Goal: Transaction & Acquisition: Book appointment/travel/reservation

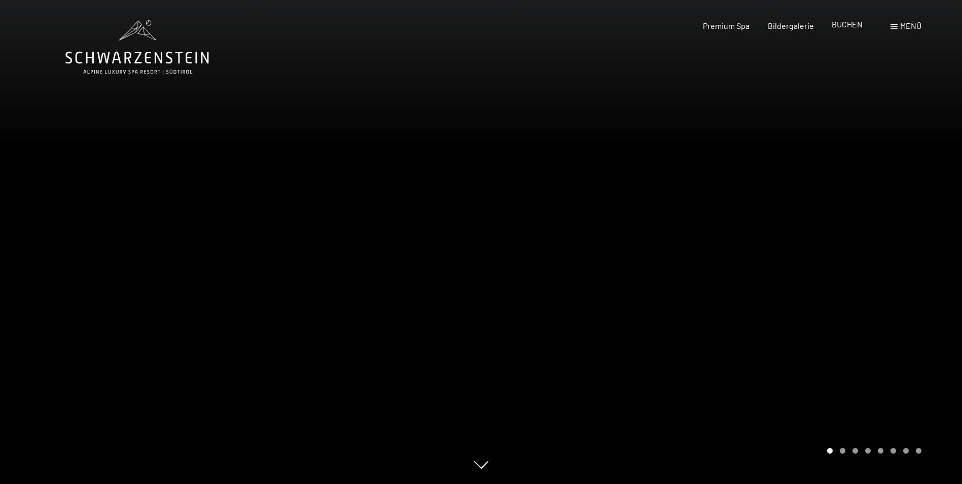
click at [847, 25] on span "BUCHEN" at bounding box center [847, 24] width 31 height 10
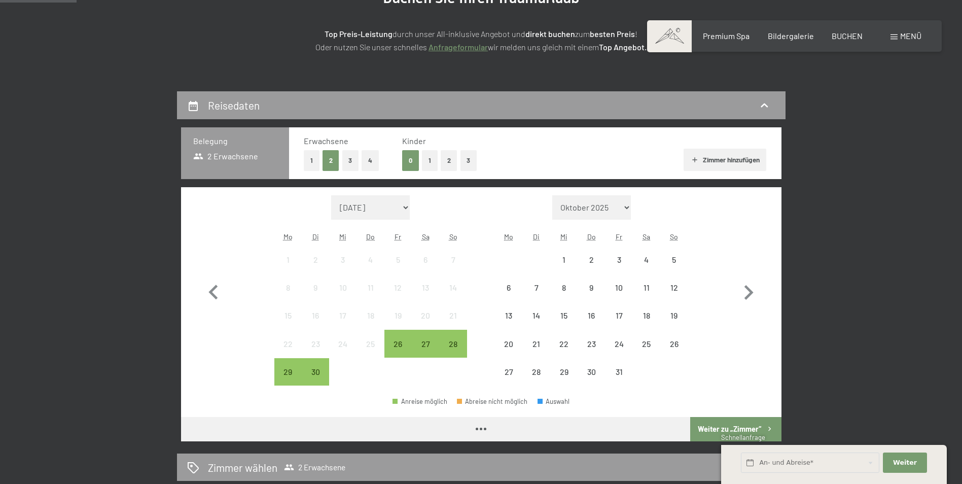
scroll to position [152, 0]
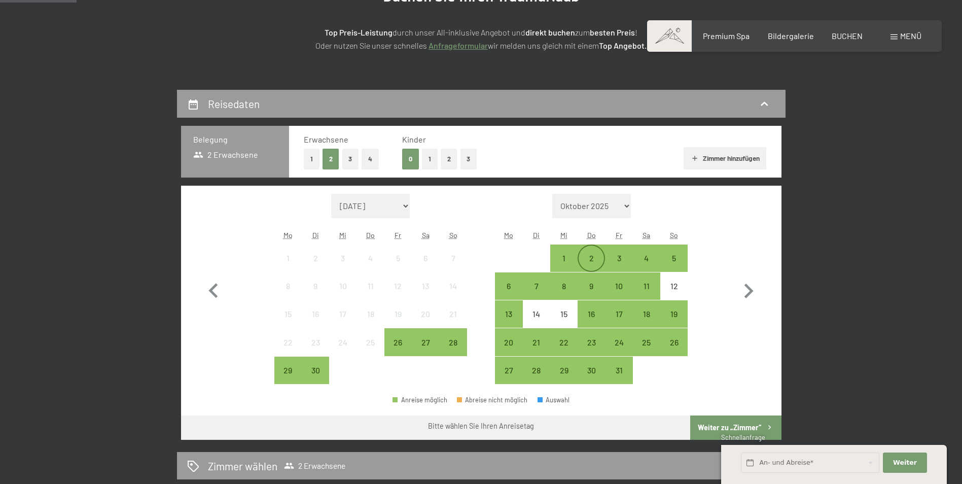
click at [598, 257] on div "2" at bounding box center [591, 266] width 25 height 25
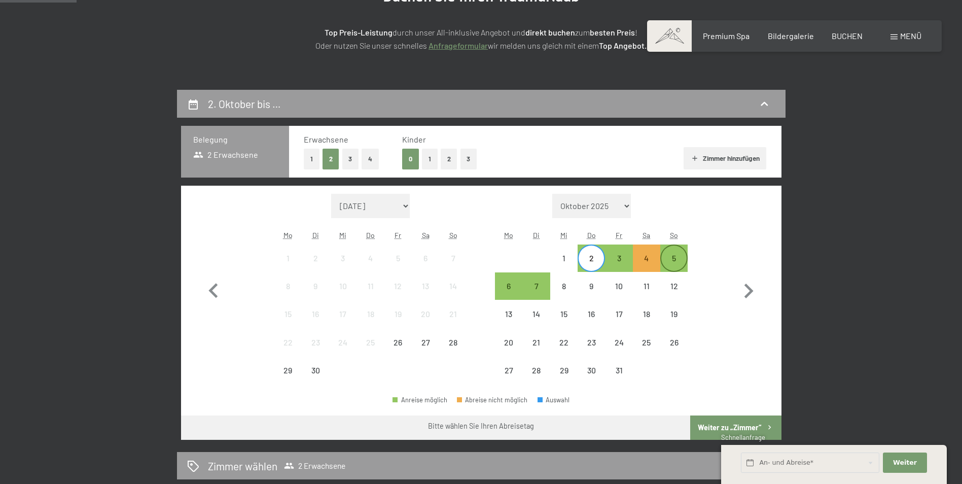
click at [666, 260] on div "5" at bounding box center [673, 266] width 25 height 25
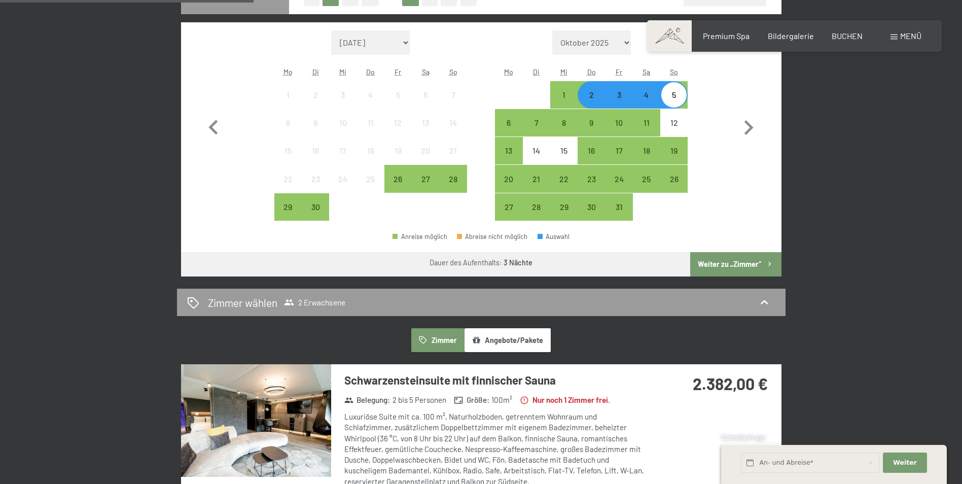
scroll to position [304, 0]
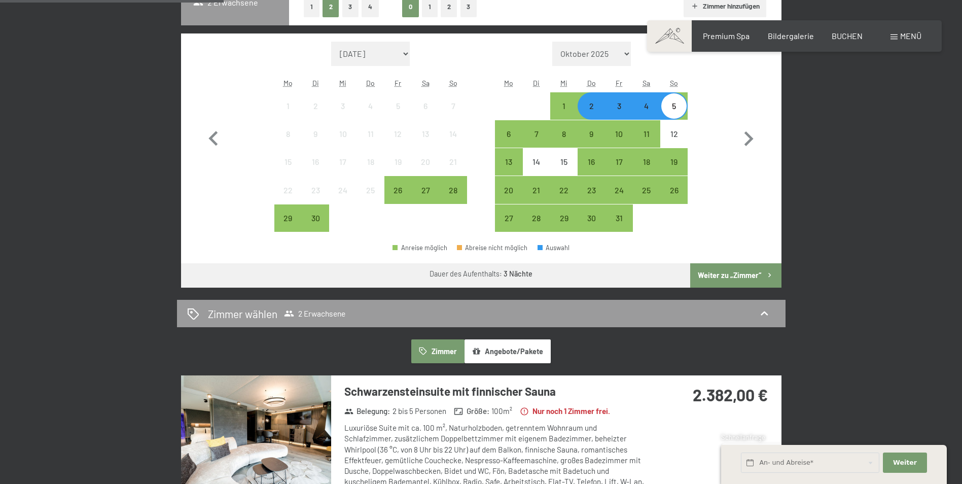
click at [641, 108] on div "4" at bounding box center [646, 114] width 25 height 25
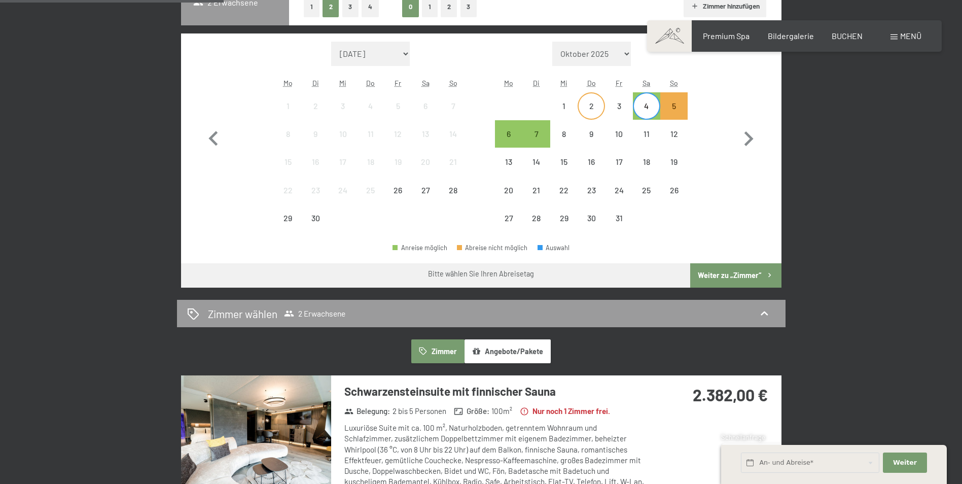
click at [597, 116] on div "2" at bounding box center [591, 114] width 25 height 25
click at [640, 112] on div "4" at bounding box center [646, 114] width 25 height 25
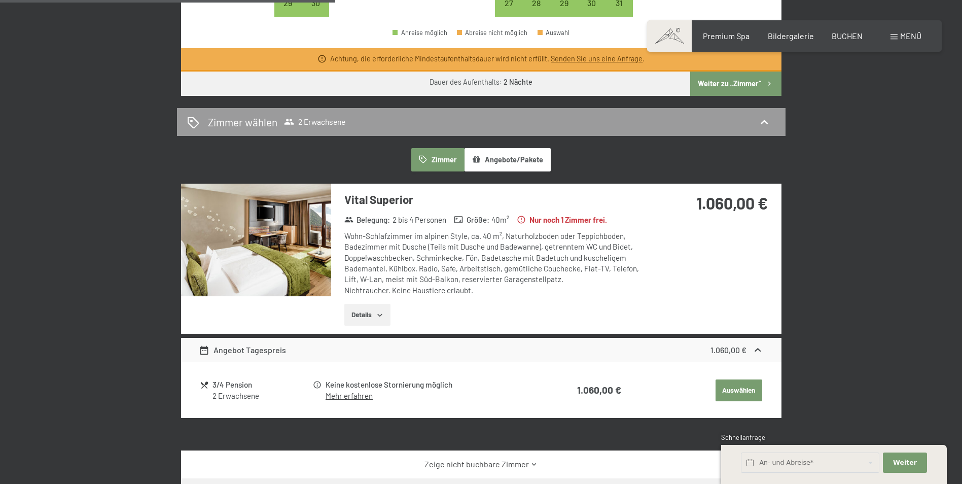
scroll to position [609, 0]
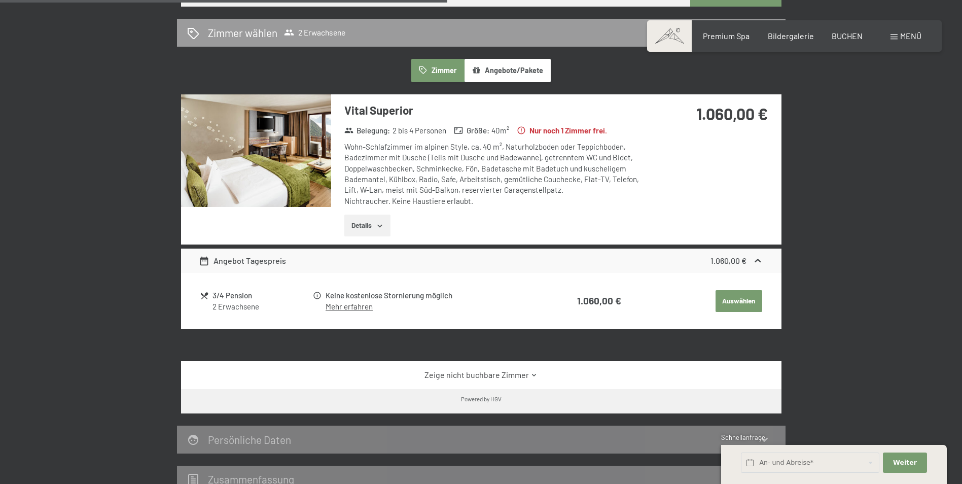
click at [388, 225] on button "Details" at bounding box center [367, 226] width 46 height 22
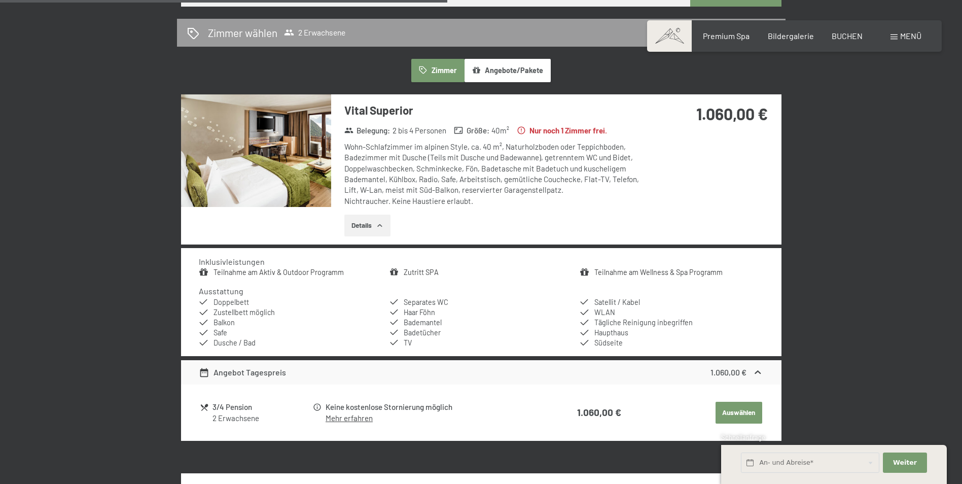
click at [647, 274] on link "Teilnahme am Wellness & Spa Programm" at bounding box center [658, 272] width 128 height 9
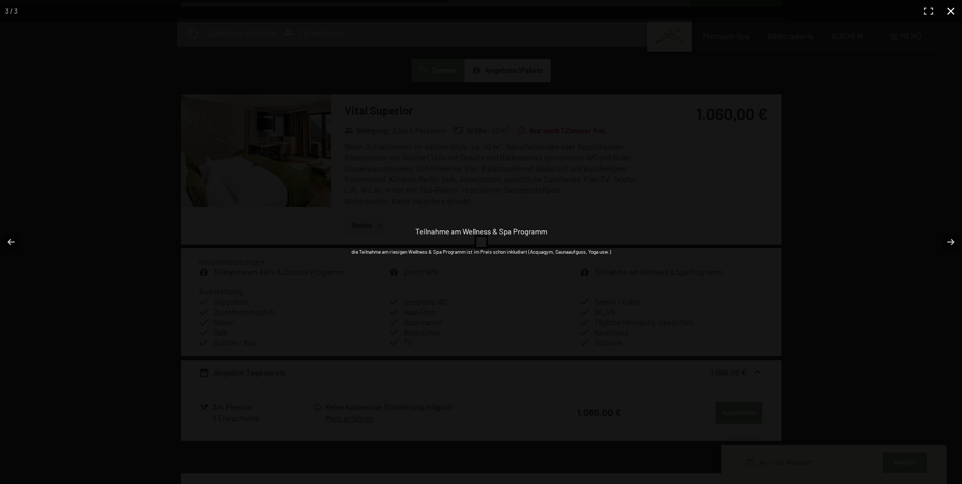
click at [819, 256] on div "Teilnahme am Wellness & Spa Programm die Teilnahme am riesigen Wellness & Spa P…" at bounding box center [481, 242] width 962 height 484
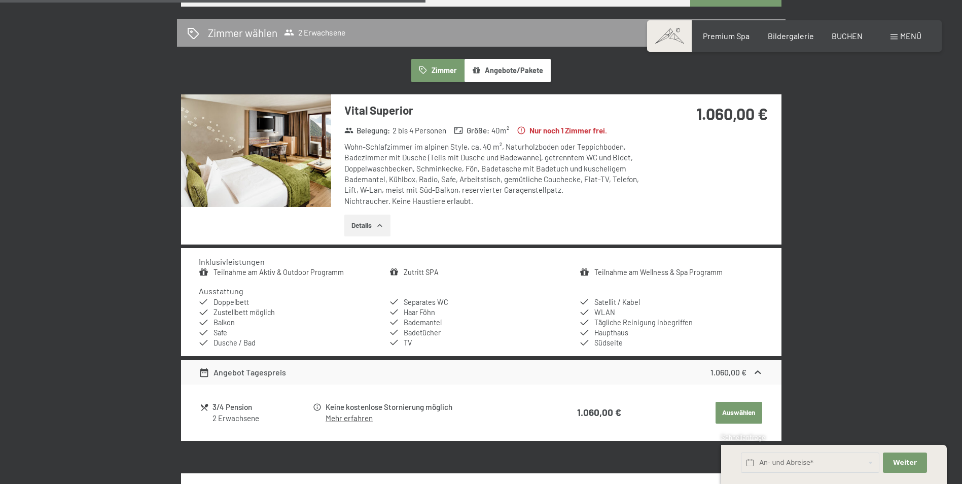
scroll to position [659, 0]
